Goal: Task Accomplishment & Management: Complete application form

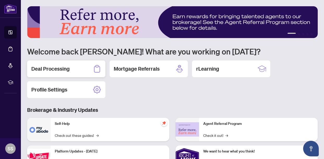
click at [42, 70] on h2 "Deal Processing" at bounding box center [50, 68] width 38 height 7
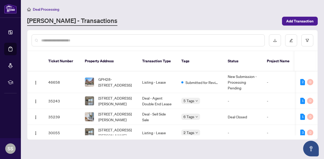
click at [292, 26] on main "Deal Processing [PERSON_NAME] - Transactions Add Transaction Ticket Number Prop…" at bounding box center [172, 79] width 303 height 159
click at [291, 20] on span "Add Transaction" at bounding box center [299, 21] width 27 height 8
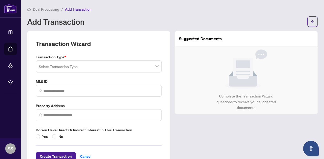
click at [62, 67] on input "search" at bounding box center [96, 67] width 115 height 11
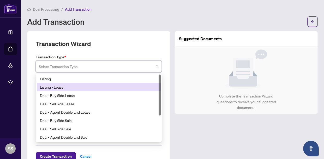
click at [59, 86] on div "Listing - Lease" at bounding box center [99, 87] width 118 height 6
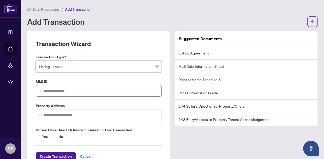
click at [77, 94] on span at bounding box center [99, 91] width 126 height 12
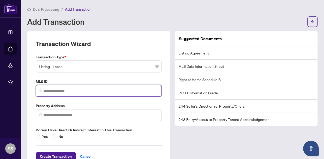
paste input "*********"
type input "*********"
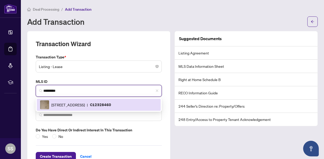
click at [91, 108] on div "[STREET_ADDRESS] | C12328460" at bounding box center [99, 104] width 118 height 9
type input "**********"
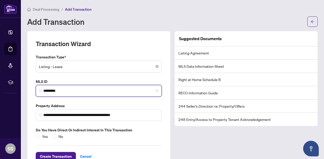
scroll to position [16, 0]
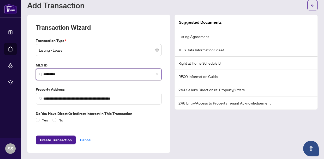
type input "*********"
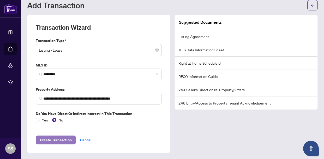
click at [53, 140] on span "Create Transaction" at bounding box center [56, 140] width 32 height 8
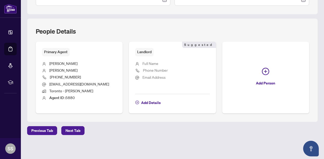
scroll to position [180, 0]
click at [79, 132] on span "Next Tab" at bounding box center [72, 131] width 15 height 8
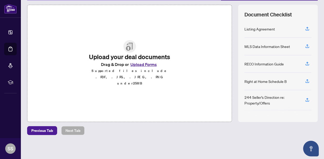
scroll to position [65, 0]
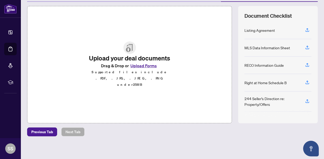
click at [142, 69] on button "Upload Forms" at bounding box center [143, 65] width 29 height 7
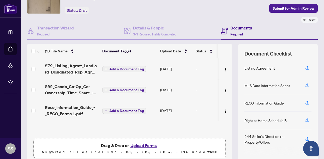
scroll to position [26, 0]
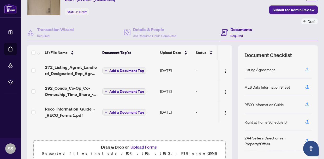
click at [307, 68] on icon "button" at bounding box center [307, 69] width 5 height 5
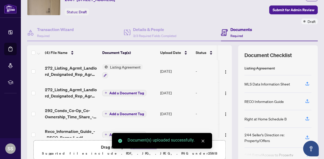
click at [308, 84] on icon "button" at bounding box center [307, 84] width 4 height 1
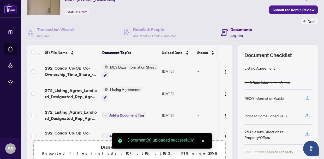
click at [307, 97] on icon "button" at bounding box center [307, 98] width 5 height 5
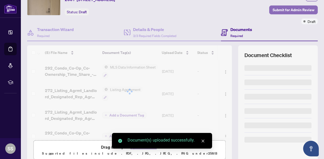
click at [286, 12] on span "Submit for Admin Review" at bounding box center [293, 10] width 42 height 8
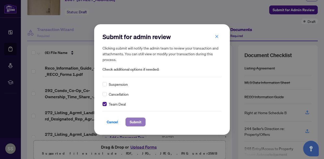
click at [137, 121] on span "Submit" at bounding box center [136, 122] width 12 height 8
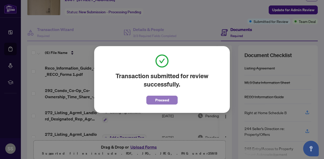
click at [165, 96] on span "Proceed" at bounding box center [162, 100] width 14 height 8
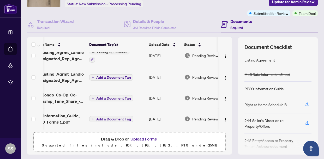
scroll to position [0, 0]
